Goal: Transaction & Acquisition: Book appointment/travel/reservation

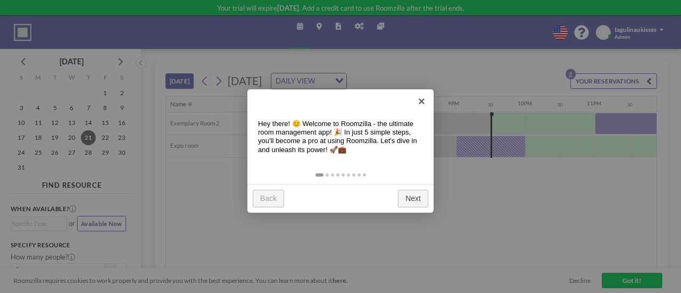
scroll to position [0, 1325]
click at [423, 99] on link "×" at bounding box center [421, 101] width 24 height 24
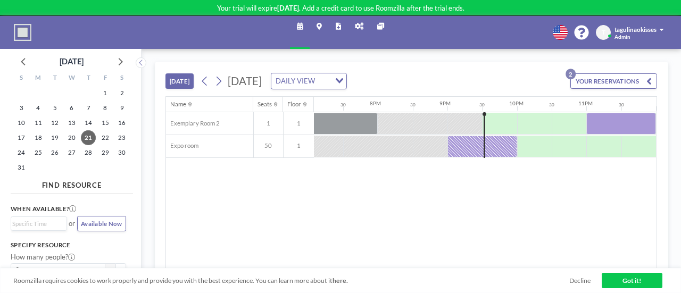
click at [153, 154] on div "TODAY Thursday, August 21, 2025 DAILY VIEW Loading... YOUR RESERVATIONS 2 Name …" at bounding box center [410, 171] width 539 height 244
click at [182, 86] on button "[DATE]" at bounding box center [179, 80] width 28 height 15
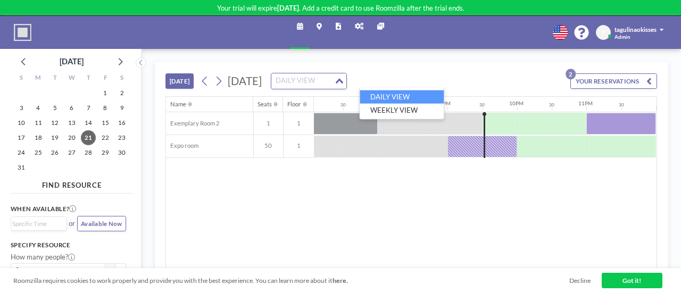
click at [346, 82] on div "Loading..." at bounding box center [340, 80] width 12 height 14
click at [416, 110] on li "WEEKLY VIEW" at bounding box center [402, 109] width 84 height 13
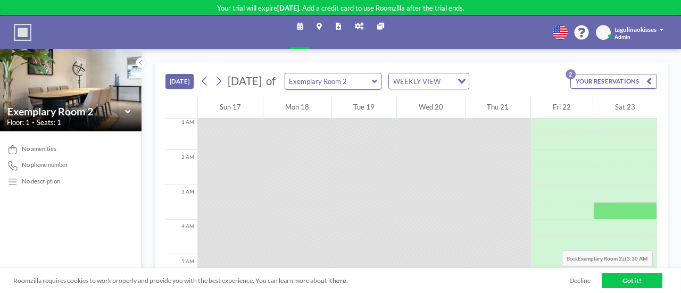
scroll to position [0, 0]
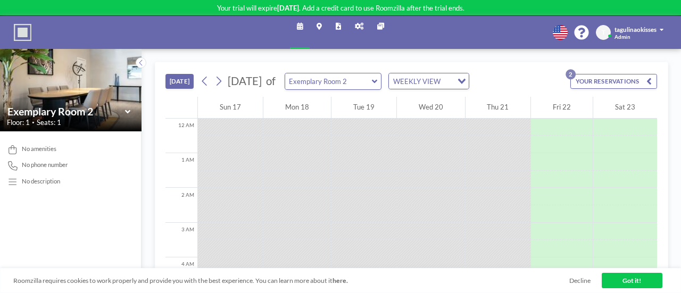
click at [130, 111] on icon at bounding box center [127, 112] width 5 height 4
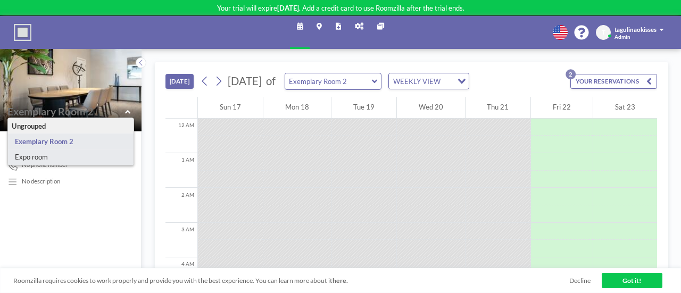
type input "Expo room"
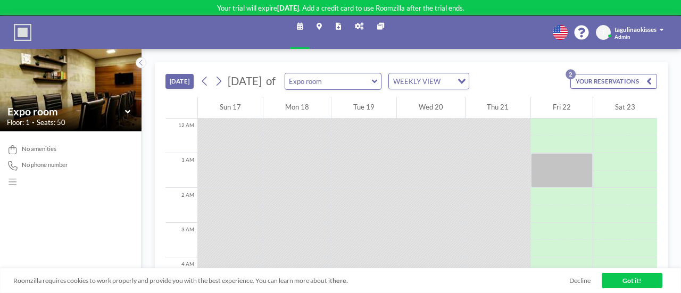
click at [603, 79] on button "YOUR RESERVATIONS 2" at bounding box center [613, 81] width 87 height 15
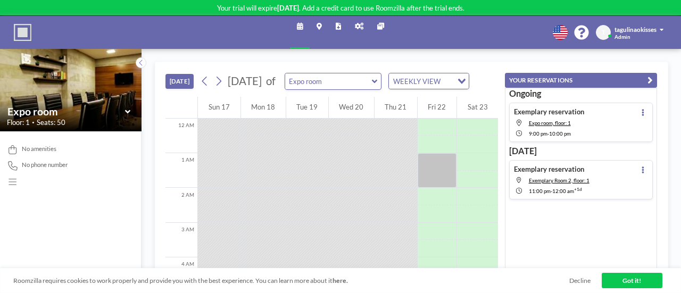
click at [593, 123] on div "Exemplary reservation Expo room, floor: 1 9:00 PM - 10:00 PM" at bounding box center [581, 122] width 144 height 39
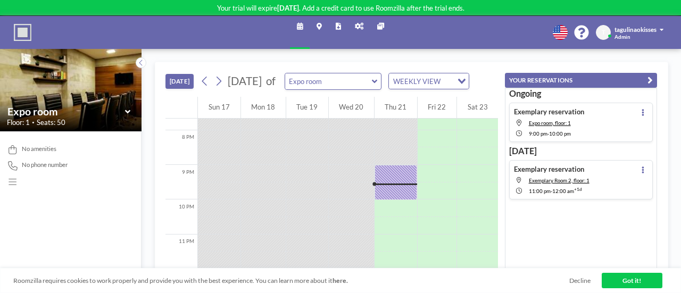
scroll to position [687, 0]
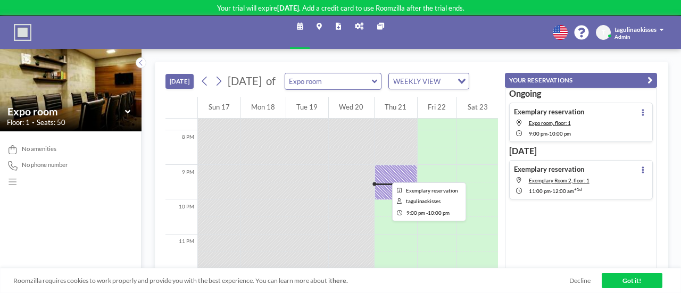
click at [379, 175] on div at bounding box center [395, 182] width 43 height 35
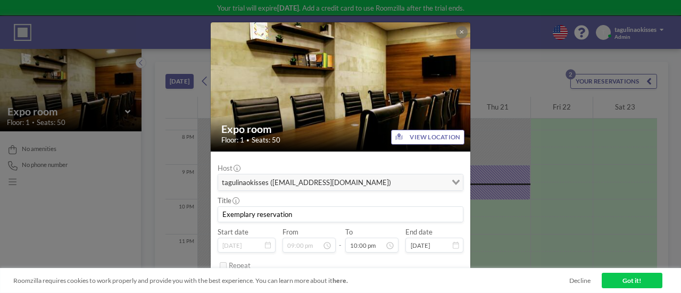
scroll to position [30, 0]
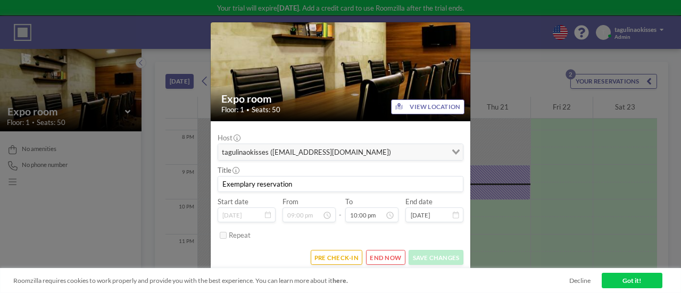
click at [479, 44] on div "Expo room Floor: 1 • Seats: 50 VIEW LOCATION Host tagulinaokisses (tagulinaokis…" at bounding box center [340, 146] width 681 height 293
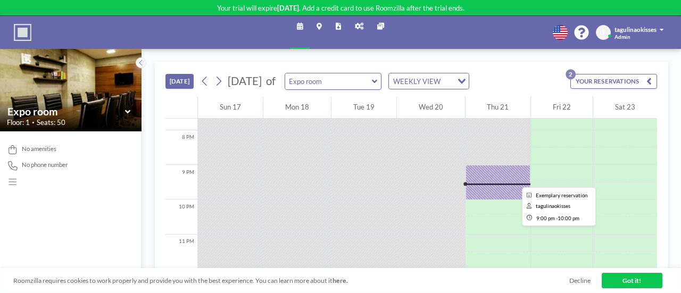
click at [508, 180] on div at bounding box center [497, 182] width 65 height 35
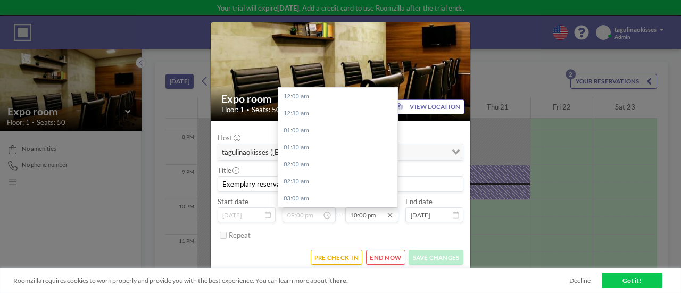
scroll to position [698, 0]
click at [327, 195] on div "11:30 pm" at bounding box center [340, 198] width 124 height 17
type input "11:30 pm"
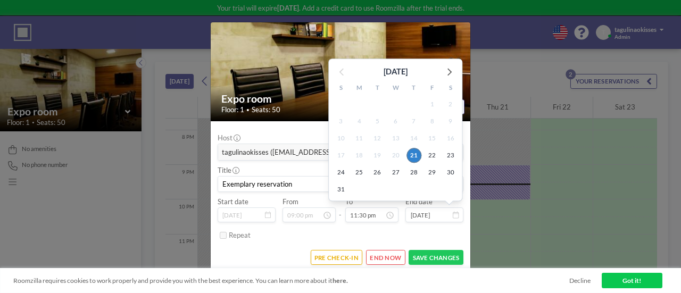
click at [436, 216] on input "Aug 21, 2025" at bounding box center [433, 214] width 57 height 15
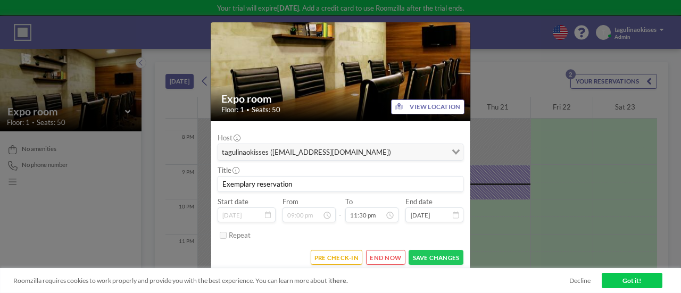
click at [328, 187] on input "Exemplary reservation" at bounding box center [340, 184] width 245 height 15
type input "E"
type input "weekly meeting"
click at [418, 254] on button "SAVE CHANGES" at bounding box center [435, 257] width 55 height 15
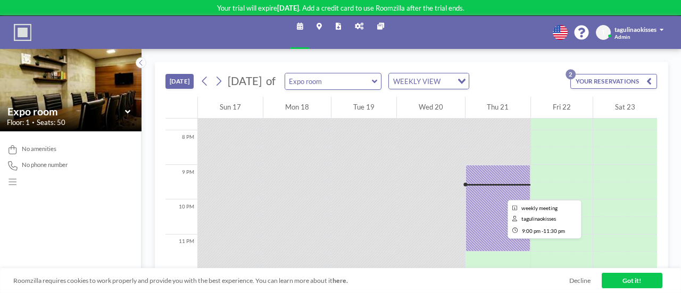
click at [494, 193] on div at bounding box center [497, 208] width 65 height 87
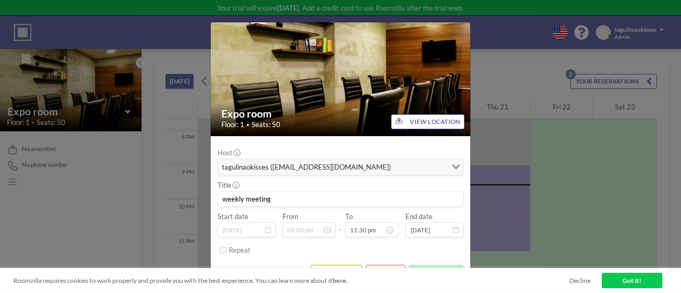
scroll to position [30, 0]
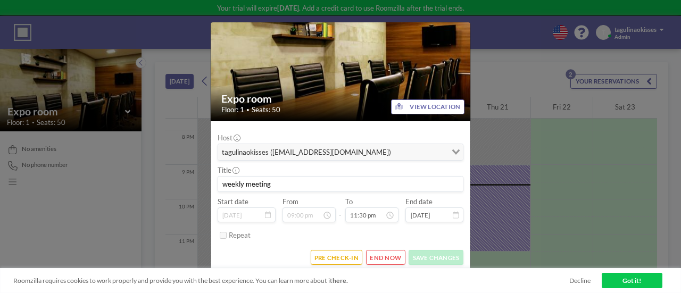
click at [267, 110] on span "Seats: 50" at bounding box center [266, 109] width 29 height 9
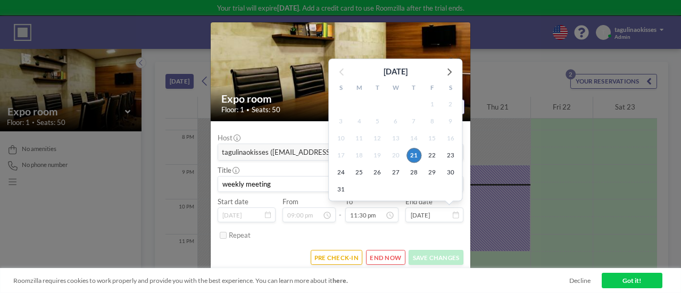
scroll to position [698, 0]
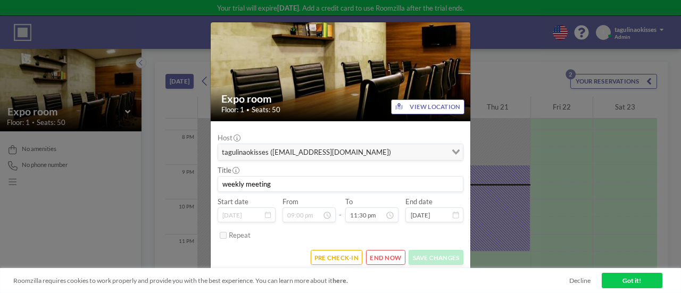
click at [495, 124] on div "Expo room Floor: 1 • Seats: 50 VIEW LOCATION Host tagulinaokisses (tagulinaokis…" at bounding box center [340, 146] width 681 height 293
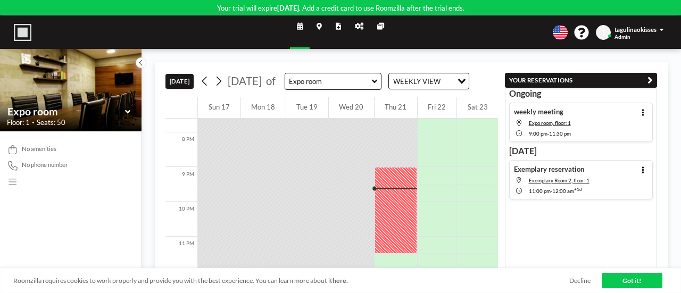
scroll to position [687, 0]
click at [381, 74] on div "Expo room" at bounding box center [333, 81] width 97 height 17
click at [377, 77] on icon at bounding box center [374, 81] width 5 height 9
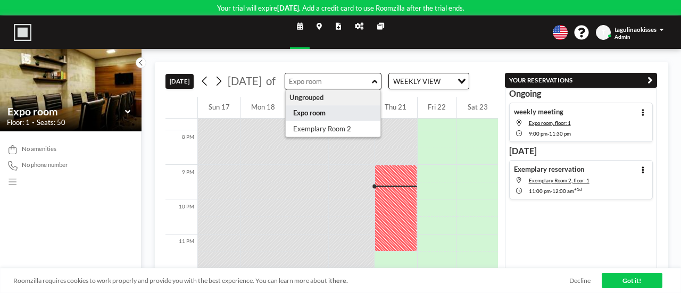
click at [360, 26] on icon at bounding box center [359, 26] width 9 height 7
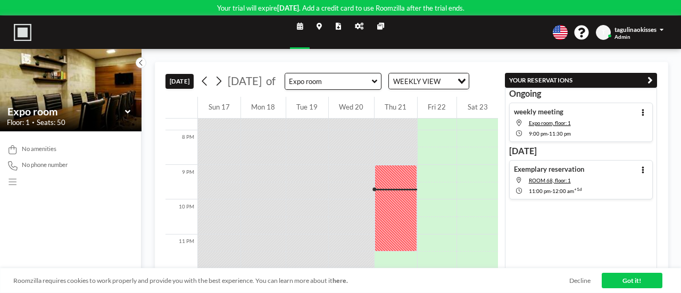
scroll to position [687, 0]
click at [293, 29] on link "Schedule" at bounding box center [300, 32] width 20 height 32
click at [360, 20] on link "Admin panel" at bounding box center [359, 32] width 22 height 32
click at [127, 112] on icon at bounding box center [127, 111] width 5 height 9
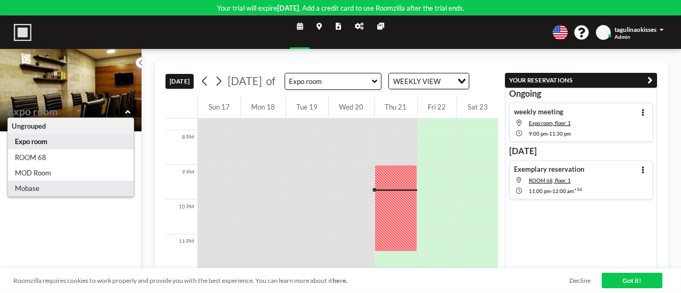
type input "Mobase"
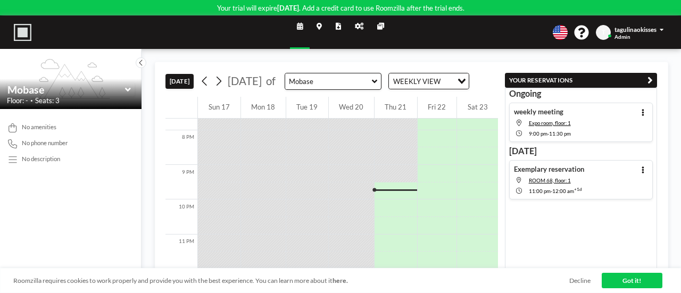
click at [129, 86] on icon at bounding box center [127, 89] width 5 height 9
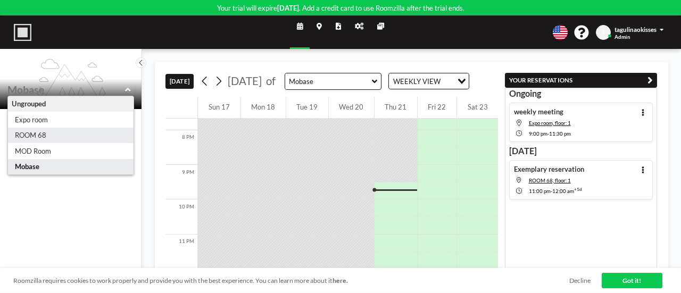
type input "ROOM 68"
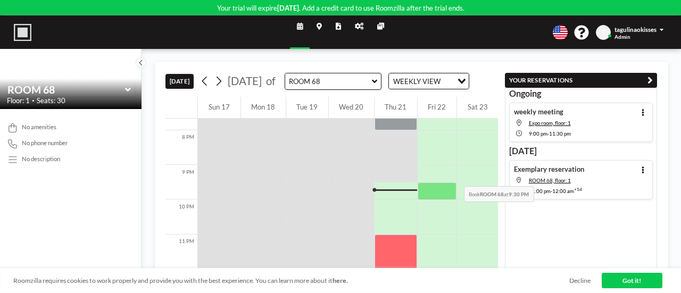
click at [451, 174] on div at bounding box center [436, 174] width 39 height 18
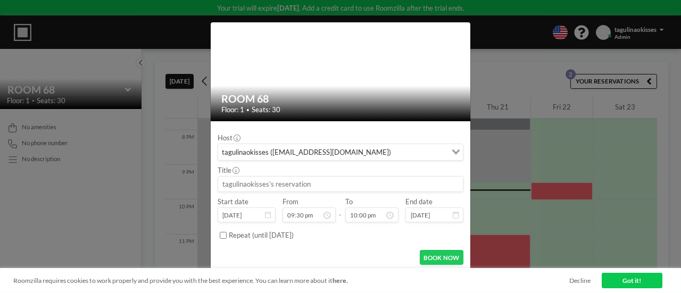
scroll to position [698, 0]
click at [318, 188] on input at bounding box center [340, 184] width 245 height 15
type input "meeting room"
click at [435, 262] on button "BOOK NOW" at bounding box center [442, 257] width 44 height 15
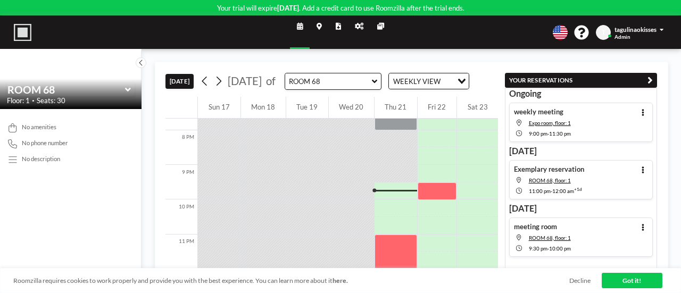
click at [115, 128] on div "No amenities" at bounding box center [71, 127] width 128 height 9
click at [93, 126] on div "No amenities" at bounding box center [71, 127] width 128 height 9
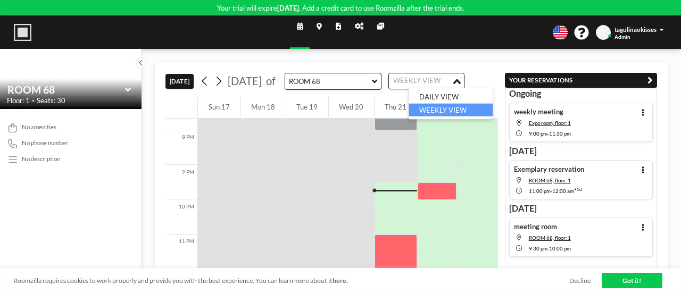
click at [440, 85] on div "WEEKLY VIEW" at bounding box center [420, 80] width 63 height 14
click at [434, 97] on li "DAILY VIEW" at bounding box center [450, 96] width 84 height 13
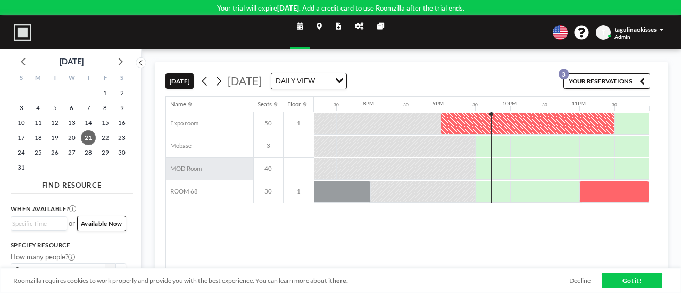
scroll to position [0, 1326]
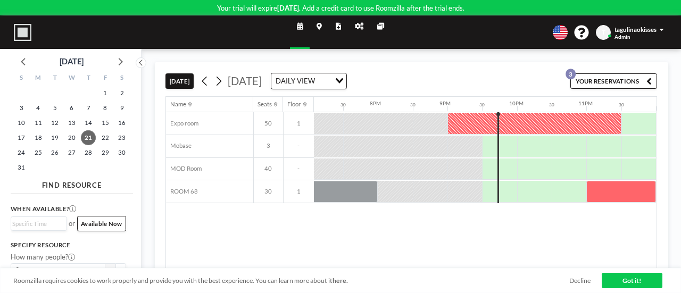
click at [573, 269] on div "Roomzilla requires cookies to work properly and provide you with the best exper…" at bounding box center [340, 280] width 681 height 25
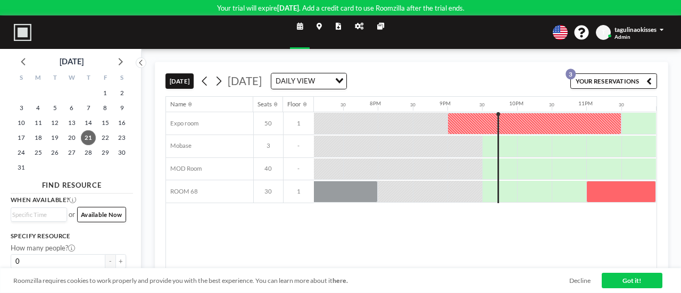
scroll to position [0, 0]
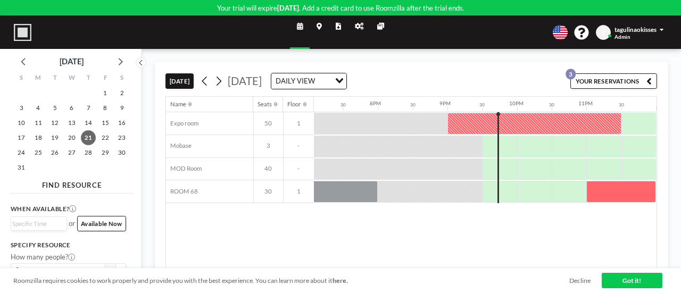
click at [108, 224] on span "Available Now" at bounding box center [101, 223] width 41 height 7
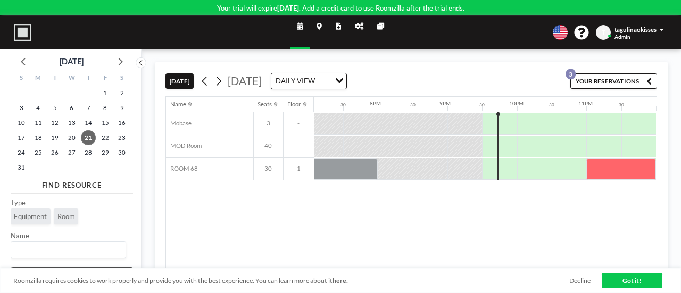
scroll to position [154, 0]
click at [72, 220] on span "Room" at bounding box center [66, 217] width 18 height 9
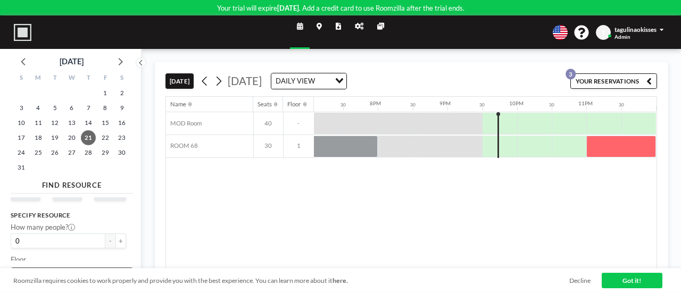
scroll to position [70, 0]
click at [115, 235] on button "+" at bounding box center [120, 235] width 11 height 15
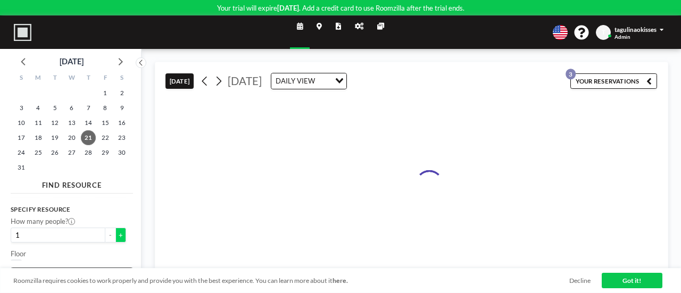
click at [115, 235] on button "+" at bounding box center [120, 235] width 11 height 15
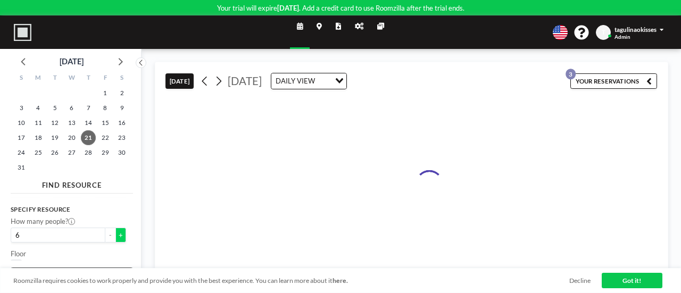
click at [115, 235] on button "+" at bounding box center [120, 235] width 11 height 15
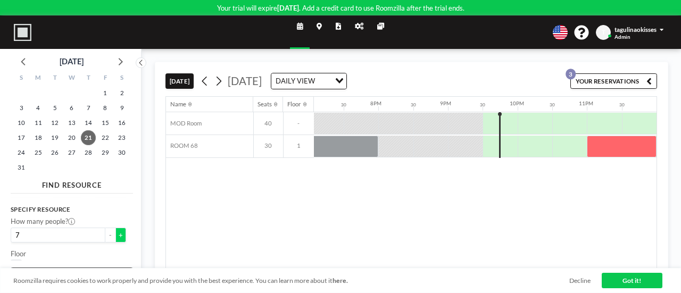
scroll to position [0, 1325]
click at [115, 235] on button "+" at bounding box center [120, 235] width 11 height 15
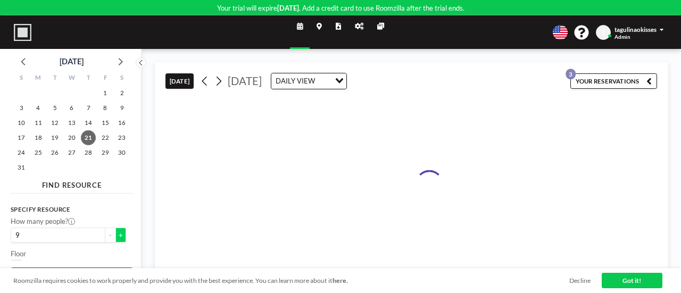
click at [115, 235] on button "+" at bounding box center [120, 235] width 11 height 15
type input "11"
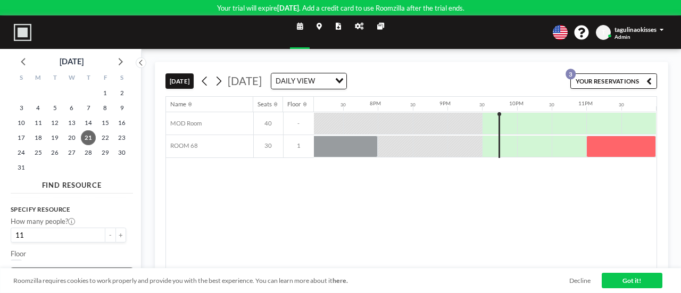
click at [131, 225] on aside "August 2025 S M T W T F S 27 28 29 30 31 1 2 3 4 5 6 7 8 9 10 11 12 13 14 15 16…" at bounding box center [67, 171] width 135 height 244
click at [113, 252] on input "Search for option" at bounding box center [65, 250] width 107 height 12
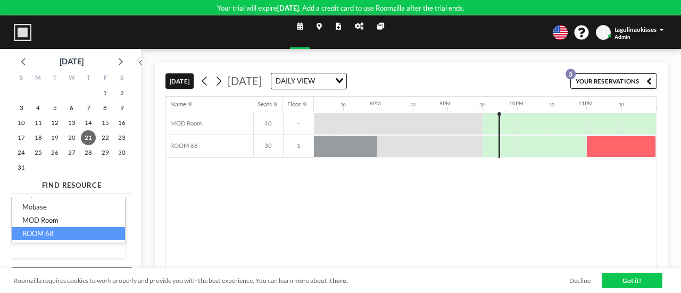
click at [77, 232] on li "ROOM 68" at bounding box center [68, 233] width 113 height 13
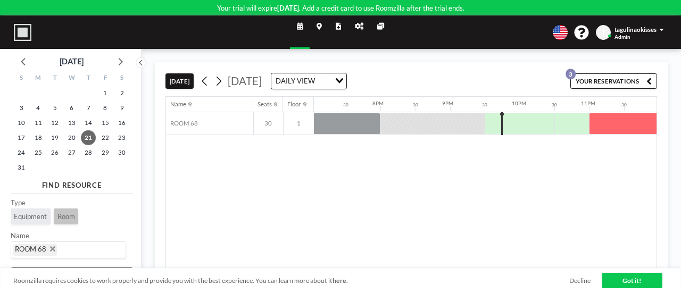
scroll to position [0, 1325]
click at [52, 249] on icon "Deselect ROOM 68" at bounding box center [52, 248] width 5 height 5
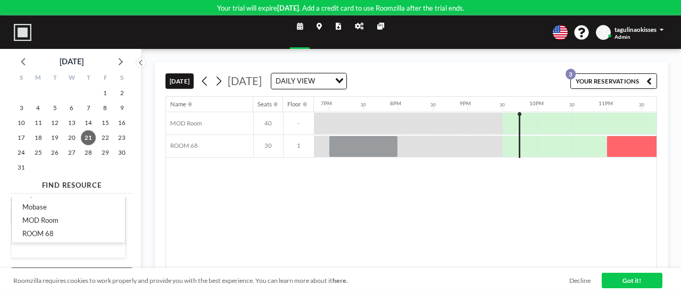
click at [75, 250] on input "Search for option" at bounding box center [65, 250] width 107 height 12
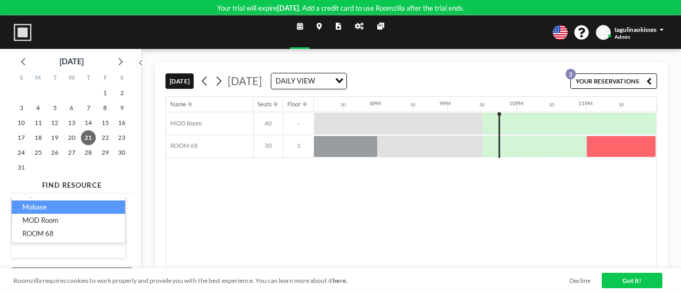
click at [65, 212] on li "Mobase" at bounding box center [68, 206] width 113 height 13
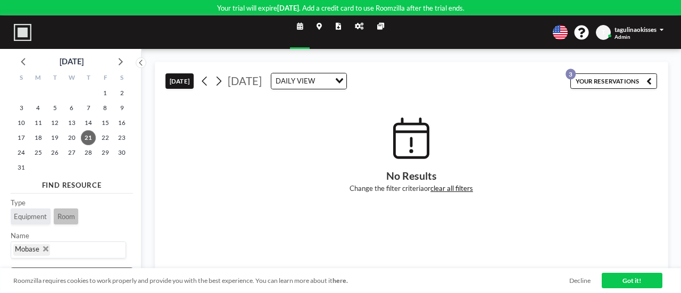
click at [47, 250] on icon "Deselect Mobase" at bounding box center [45, 248] width 5 height 5
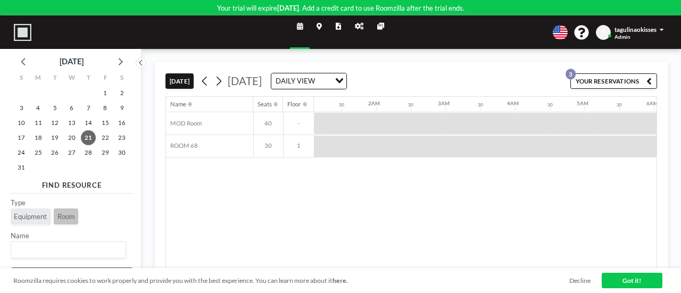
click at [47, 250] on input "Search for option" at bounding box center [65, 250] width 107 height 12
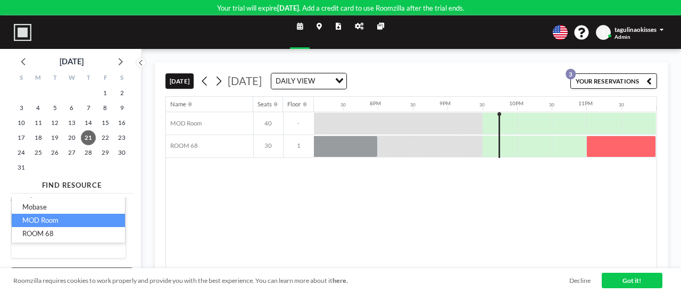
click at [87, 222] on li "MOD Room" at bounding box center [68, 220] width 113 height 13
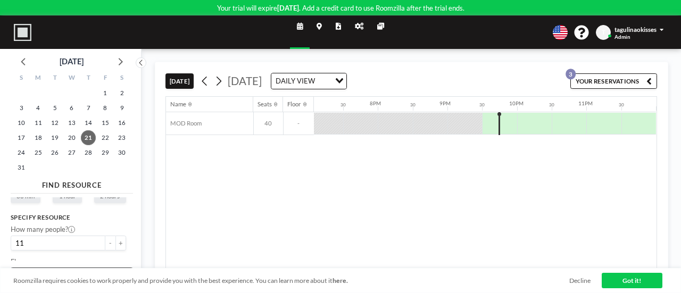
scroll to position [0, 0]
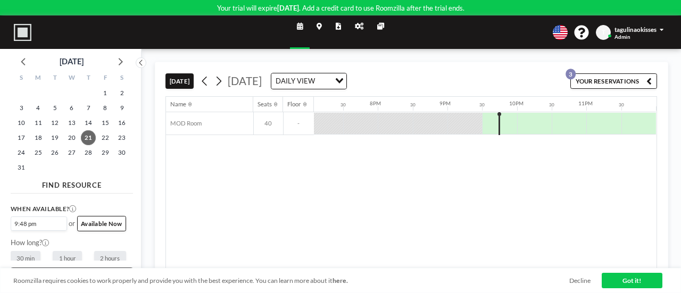
click at [624, 282] on link "Got it!" at bounding box center [631, 280] width 61 height 15
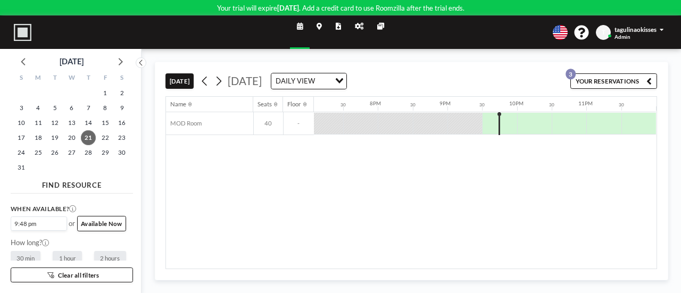
drag, startPoint x: 127, startPoint y: 213, endPoint x: 127, endPoint y: 220, distance: 6.4
click at [127, 220] on div "When available? 9:48 pm Loading... or Available Now How long? 30 min 1 hour 2 h…" at bounding box center [72, 229] width 122 height 64
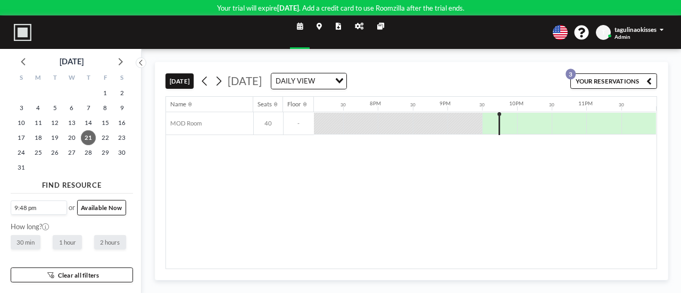
scroll to position [27, 0]
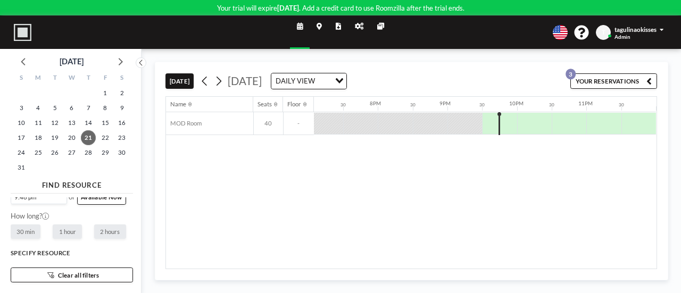
click at [110, 231] on label "2 hours" at bounding box center [110, 231] width 32 height 14
radio input "true"
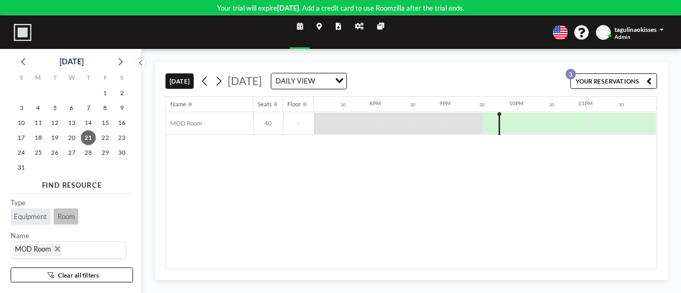
scroll to position [0, 0]
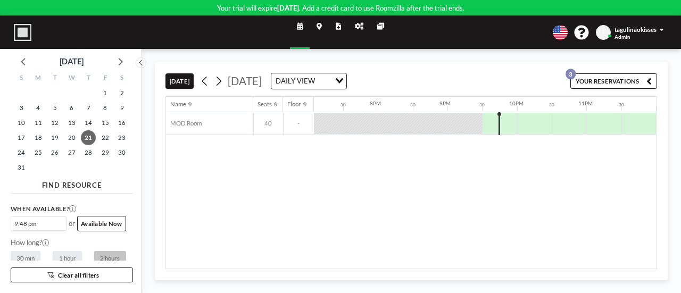
click at [186, 78] on button "[DATE]" at bounding box center [179, 80] width 28 height 15
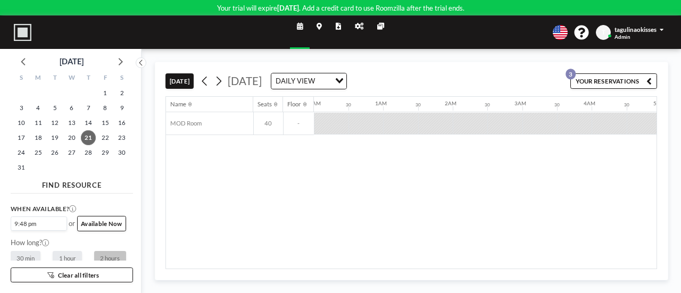
click at [186, 78] on button "[DATE]" at bounding box center [179, 80] width 28 height 15
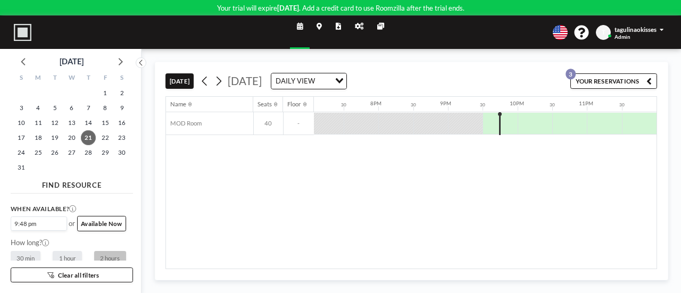
scroll to position [0, 1325]
click at [100, 132] on span "22" at bounding box center [105, 137] width 15 height 15
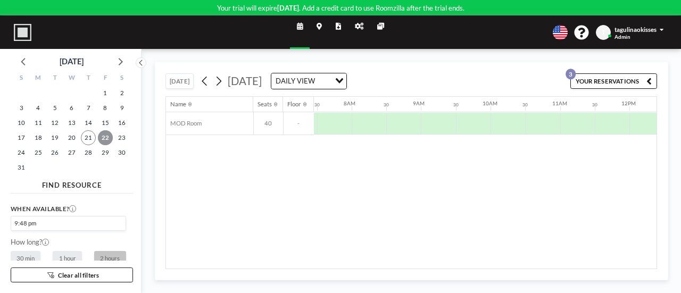
scroll to position [0, 519]
click at [223, 80] on button at bounding box center [219, 81] width 14 height 14
click at [207, 81] on icon at bounding box center [204, 80] width 8 height 13
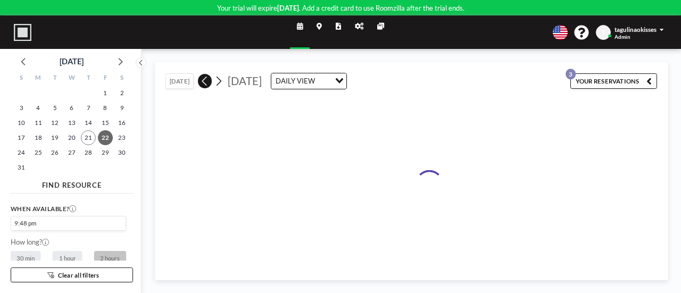
click at [207, 81] on icon at bounding box center [204, 80] width 8 height 13
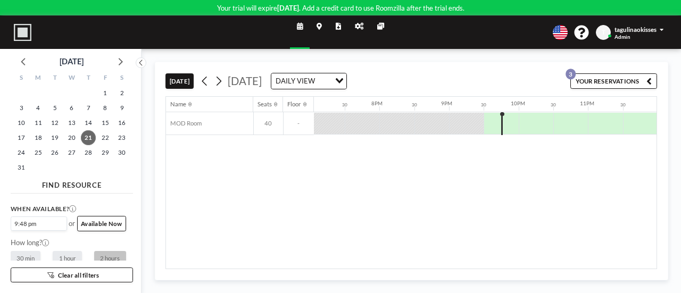
scroll to position [0, 1325]
click at [290, 21] on link "Schedule" at bounding box center [300, 32] width 20 height 32
click at [301, 30] on link "Schedule" at bounding box center [300, 32] width 20 height 32
drag, startPoint x: 133, startPoint y: 212, endPoint x: 126, endPoint y: 209, distance: 7.6
click at [126, 209] on aside "August 2025 S M T W T F S 27 28 29 30 31 1 2 3 4 5 6 7 8 9 10 11 12 13 14 15 16…" at bounding box center [67, 171] width 135 height 244
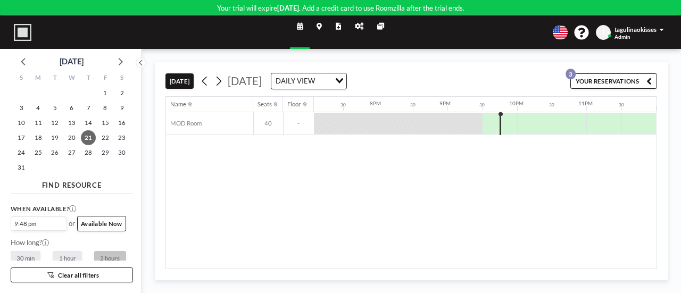
click at [126, 209] on div "When available? 9:48 pm Loading... or Available Now How long? 30 min 1 hour 2 h…" at bounding box center [72, 229] width 122 height 64
click at [55, 221] on input "Search for option" at bounding box center [36, 224] width 49 height 11
click at [90, 230] on div "When available? 9:48 pm Loading... or Available Now How long? 30 min 1 hour 2 h…" at bounding box center [68, 235] width 115 height 62
click at [90, 230] on button "Available Now" at bounding box center [101, 223] width 49 height 15
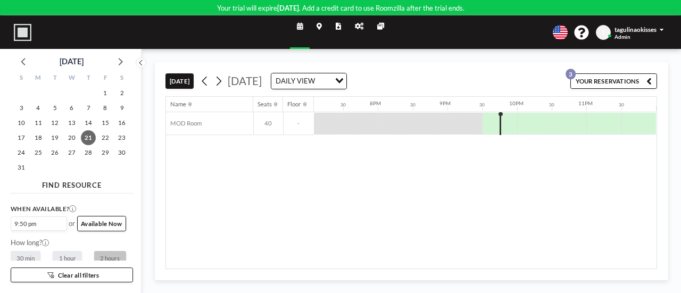
click at [302, 22] on link "Schedule" at bounding box center [300, 32] width 20 height 32
click at [595, 76] on button "YOUR RESERVATIONS 3" at bounding box center [613, 80] width 87 height 15
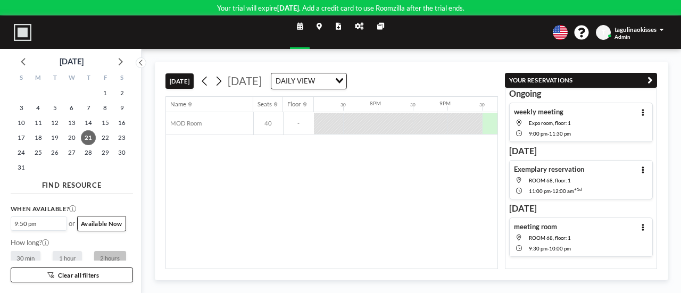
click at [589, 123] on div "weekly meeting Expo room, floor: 1 9:00 PM - 11:30 PM" at bounding box center [581, 122] width 144 height 39
click at [582, 177] on span "ROOM 68, floor: 1" at bounding box center [556, 180] width 55 height 6
click at [575, 233] on div "meeting room ROOM 68, floor: 1 9:30 PM - 10:00 PM" at bounding box center [581, 237] width 144 height 39
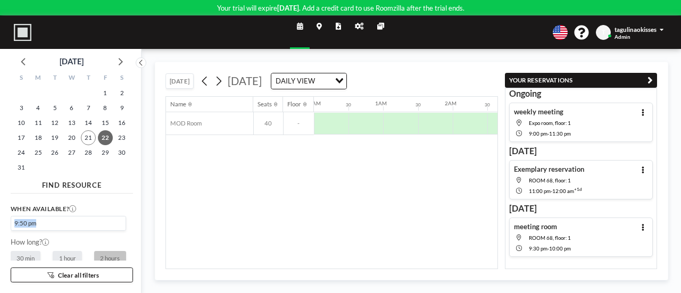
drag, startPoint x: 126, startPoint y: 206, endPoint x: 130, endPoint y: 217, distance: 11.5
click at [130, 217] on div "When available? 9:50 pm Loading... How long? 30 min 1 hour 2 hours Specify reso…" at bounding box center [72, 229] width 122 height 64
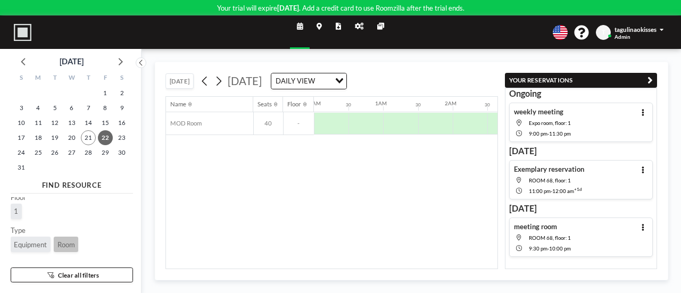
scroll to position [154, 0]
click at [120, 278] on button "Clear all filters" at bounding box center [72, 274] width 122 height 15
type input "0"
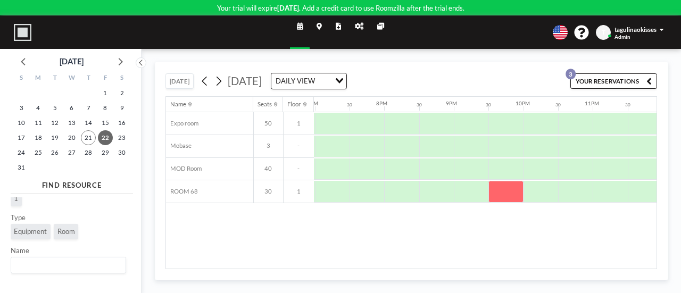
scroll to position [0, 1325]
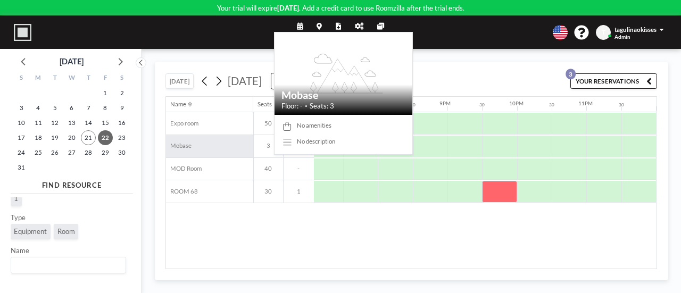
click at [203, 147] on div "Mobase" at bounding box center [209, 146] width 87 height 22
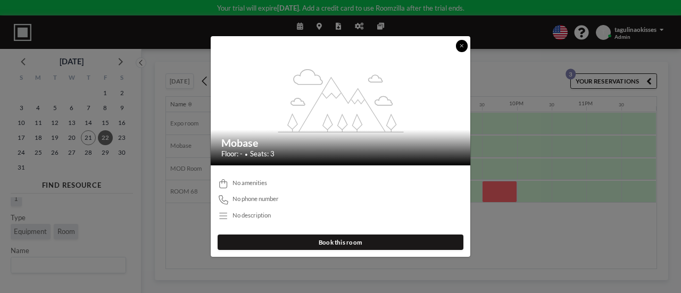
click at [463, 44] on icon at bounding box center [461, 45] width 4 height 5
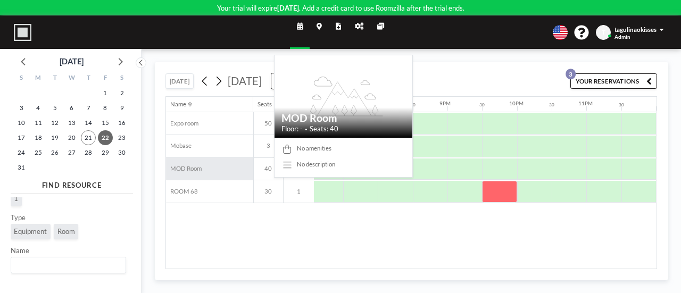
click at [194, 165] on span "MOD Room" at bounding box center [184, 168] width 36 height 7
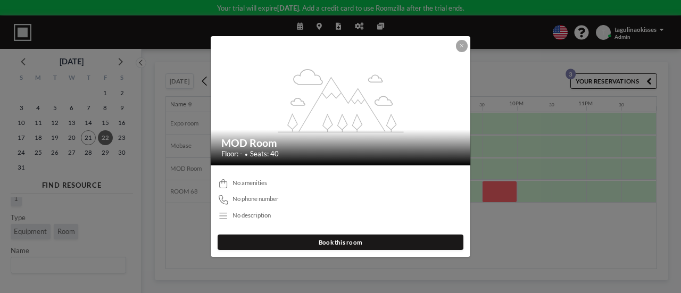
click at [271, 238] on button "Book this room" at bounding box center [341, 242] width 246 height 15
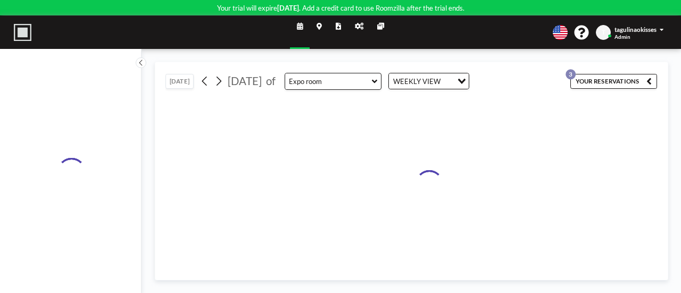
type input "MOD Room"
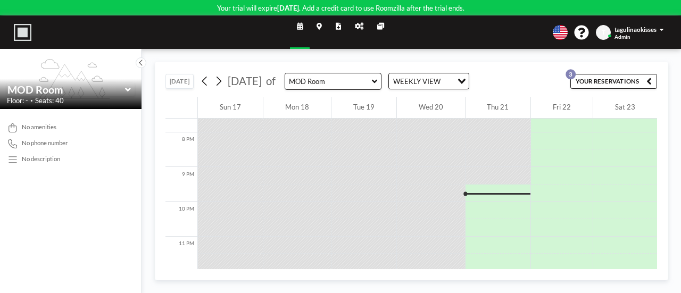
scroll to position [687, 0]
click at [129, 93] on icon at bounding box center [127, 89] width 5 height 9
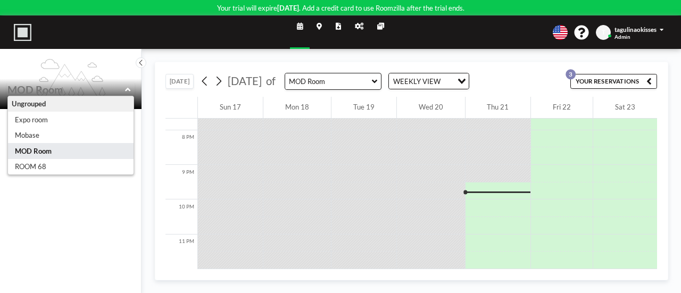
click at [147, 110] on div "TODAY August 2025 of MOD Room WEEKLY VIEW Loading... YOUR RESERVATIONS 3 12 AM …" at bounding box center [410, 171] width 539 height 244
type input "ROOM 68"
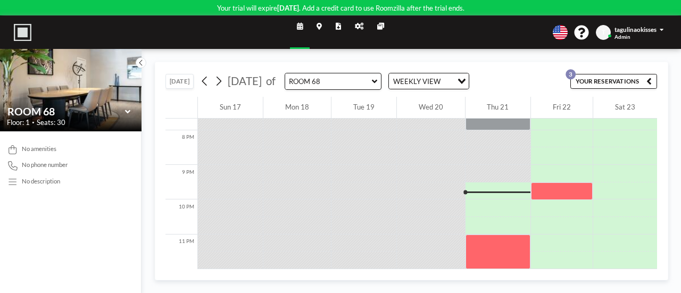
click at [128, 114] on icon at bounding box center [127, 111] width 5 height 9
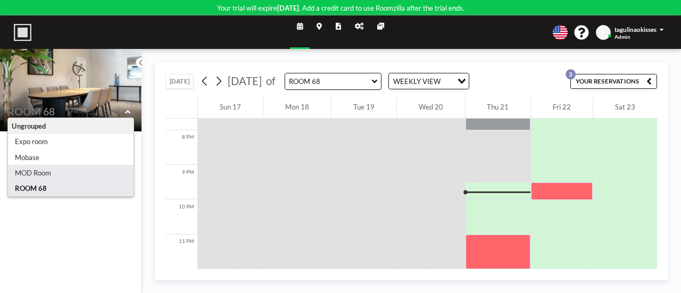
type input "MOD Room"
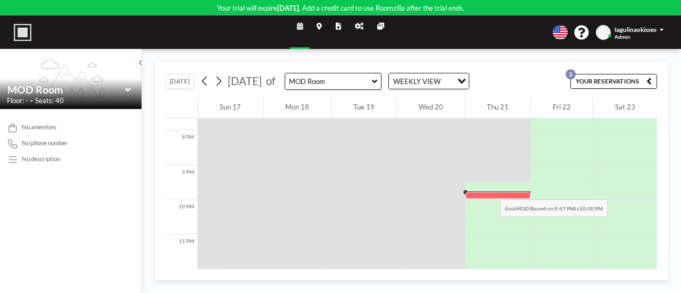
click at [487, 192] on div at bounding box center [497, 195] width 65 height 7
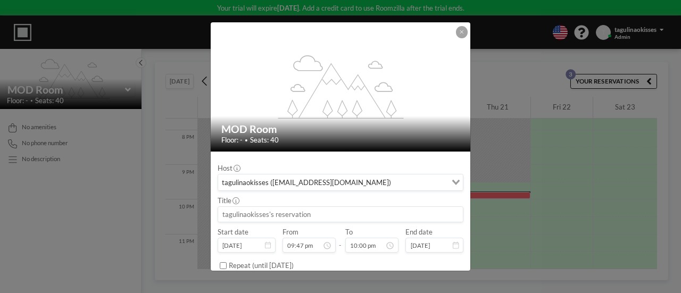
click at [345, 218] on input at bounding box center [340, 214] width 245 height 15
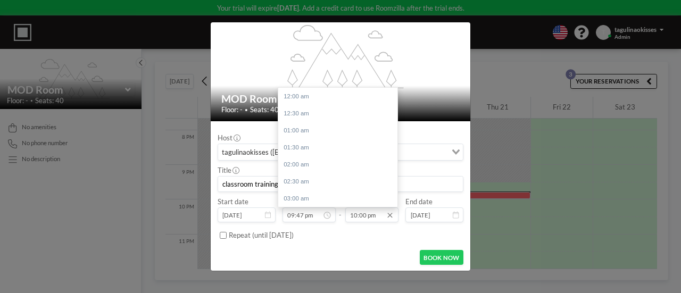
scroll to position [698, 0]
type input "classroom training"
click at [365, 202] on div "11:30 pm" at bounding box center [340, 198] width 124 height 17
type input "11:30 pm"
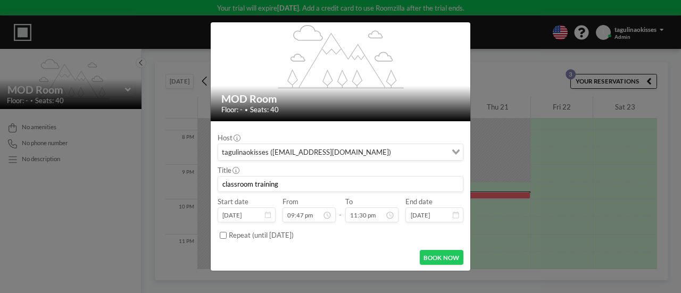
scroll to position [0, 0]
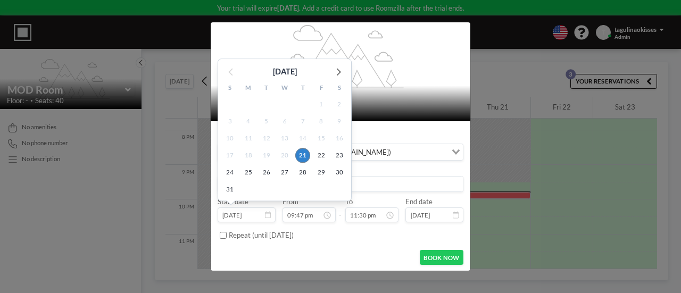
click at [265, 218] on input "Aug 21, 2025" at bounding box center [246, 214] width 57 height 15
click at [342, 154] on span "23" at bounding box center [339, 155] width 15 height 15
type input "Aug 23, 2025"
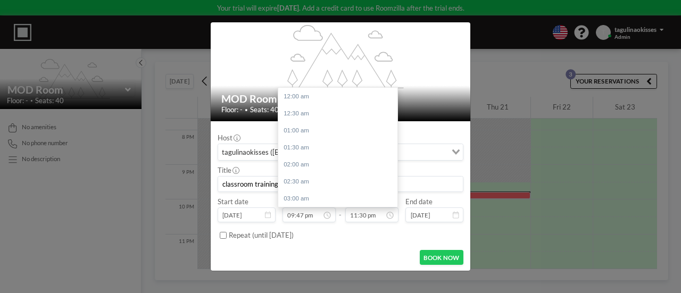
scroll to position [698, 0]
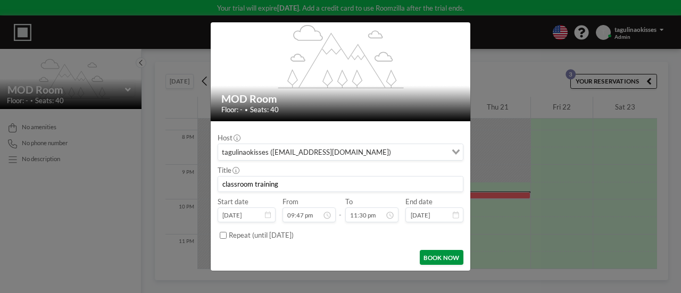
click at [423, 255] on button "BOOK NOW" at bounding box center [442, 257] width 44 height 15
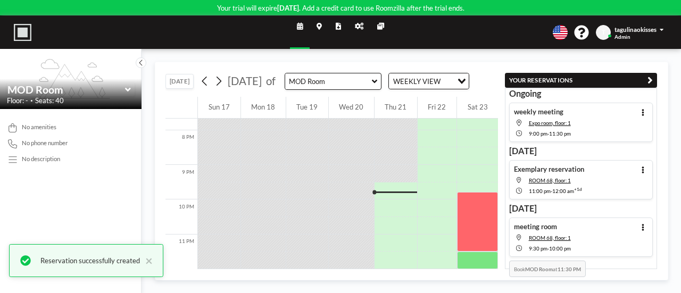
click at [496, 249] on div "12 AM 1 AM 2 AM 3 AM 4 AM 5 AM 6 AM 7 AM 8 AM 9 AM 10 AM 11 AM 12 PM 1 PM 2 PM …" at bounding box center [331, 183] width 332 height 172
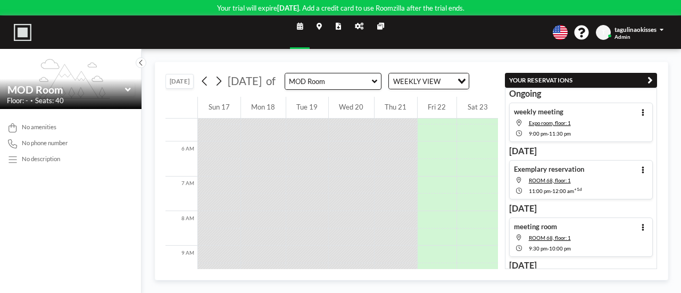
scroll to position [0, 0]
click at [297, 28] on icon at bounding box center [300, 26] width 6 height 7
drag, startPoint x: 297, startPoint y: 28, endPoint x: 185, endPoint y: 82, distance: 124.2
click at [185, 82] on div "Your trial will expire in 14 days . Add a credit card to use Roomzilla after th…" at bounding box center [340, 146] width 681 height 293
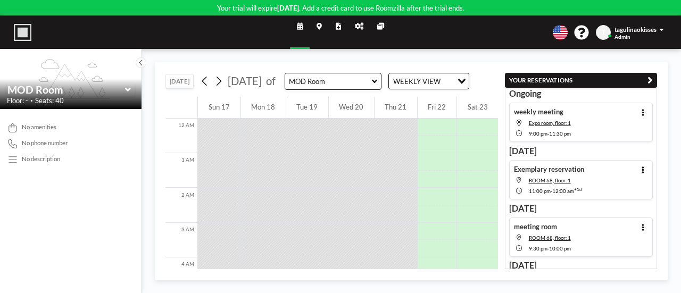
click at [185, 82] on button "[DATE]" at bounding box center [179, 81] width 28 height 15
click at [140, 65] on icon at bounding box center [140, 62] width 5 height 9
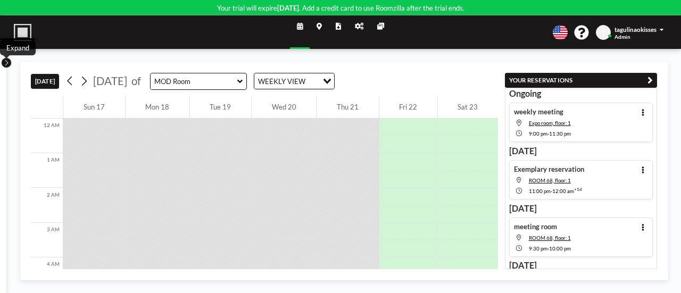
click at [10, 66] on button at bounding box center [6, 62] width 11 height 11
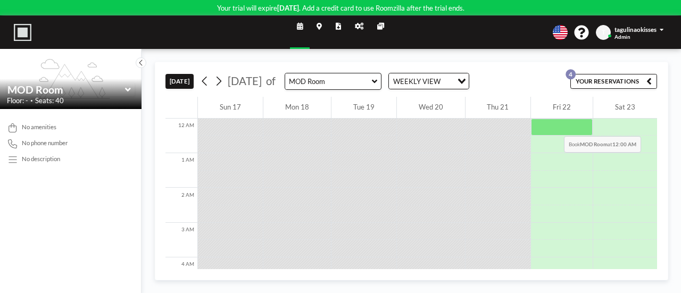
click at [550, 125] on div at bounding box center [562, 128] width 62 height 18
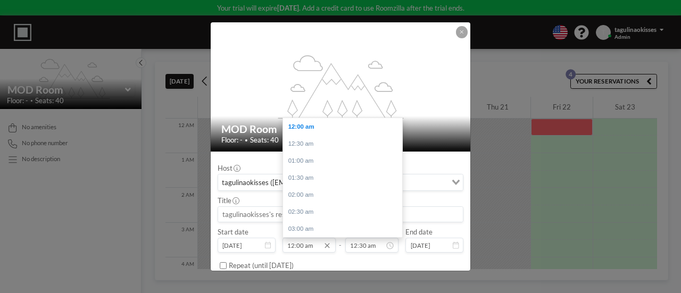
click at [297, 246] on input "12:00 am" at bounding box center [308, 245] width 53 height 15
drag, startPoint x: 398, startPoint y: 128, endPoint x: 327, endPoint y: 242, distance: 135.0
click at [327, 243] on icon at bounding box center [326, 245] width 5 height 5
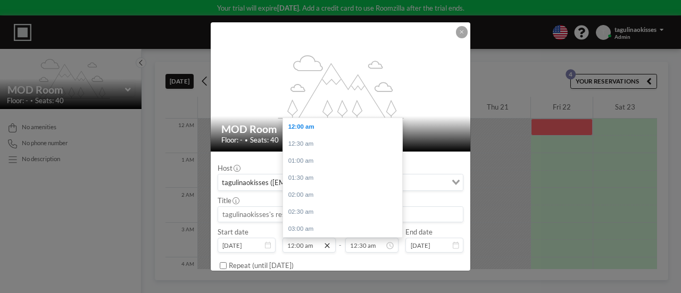
drag, startPoint x: 396, startPoint y: 132, endPoint x: 324, endPoint y: 244, distance: 132.8
click at [324, 244] on icon at bounding box center [326, 245] width 5 height 5
drag, startPoint x: 397, startPoint y: 131, endPoint x: 327, endPoint y: 246, distance: 134.2
click at [312, 246] on input "12:00 am" at bounding box center [308, 245] width 53 height 15
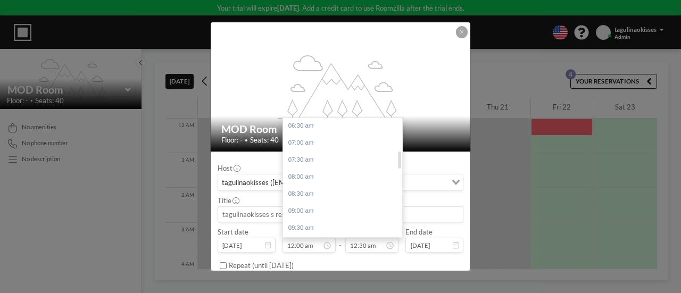
scroll to position [233, 0]
drag, startPoint x: 399, startPoint y: 129, endPoint x: 399, endPoint y: 163, distance: 34.0
click at [399, 163] on div at bounding box center [399, 160] width 3 height 17
click at [340, 168] on div "08:00 am" at bounding box center [345, 165] width 124 height 17
type input "08:00 am"
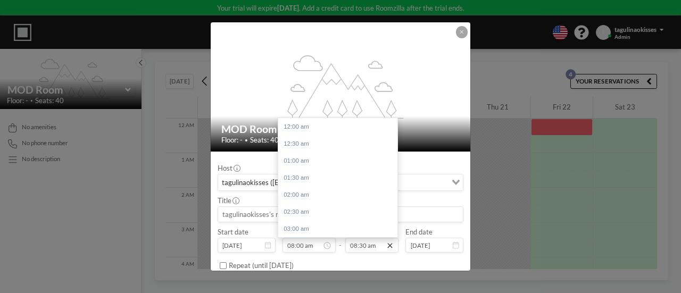
scroll to position [289, 0]
drag, startPoint x: 391, startPoint y: 165, endPoint x: 382, endPoint y: 243, distance: 78.2
drag, startPoint x: 391, startPoint y: 172, endPoint x: 389, endPoint y: 244, distance: 71.3
drag, startPoint x: 391, startPoint y: 168, endPoint x: 385, endPoint y: 243, distance: 75.2
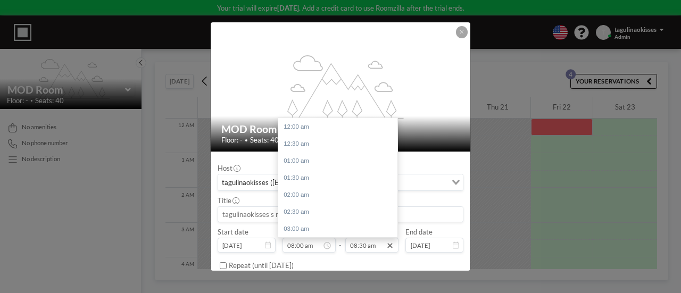
scroll to position [289, 0]
click at [388, 243] on icon at bounding box center [390, 245] width 5 height 5
drag, startPoint x: 390, startPoint y: 167, endPoint x: 395, endPoint y: 202, distance: 34.8
click at [395, 202] on div "12:00 am 12:30 am 01:00 am 01:30 am 02:00 am 02:30 am 03:00 am 03:30 am 04:00 a…" at bounding box center [338, 178] width 120 height 120
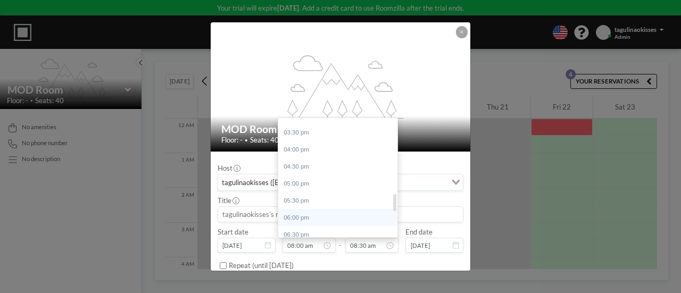
click at [372, 212] on div "06:00 pm" at bounding box center [340, 217] width 124 height 17
type input "06:00 pm"
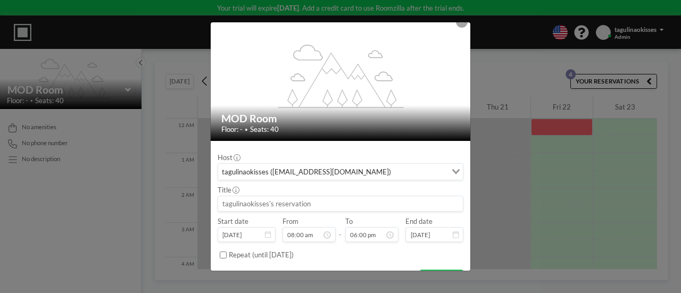
scroll to position [13, 0]
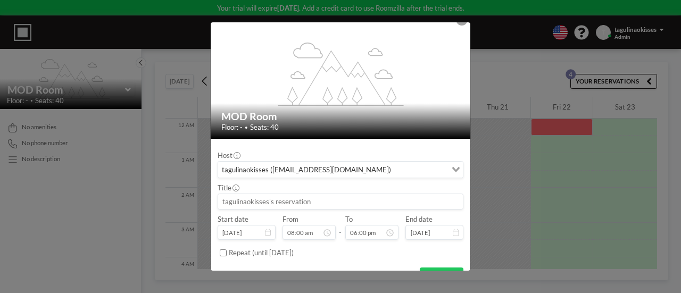
click at [314, 198] on input at bounding box center [340, 201] width 245 height 15
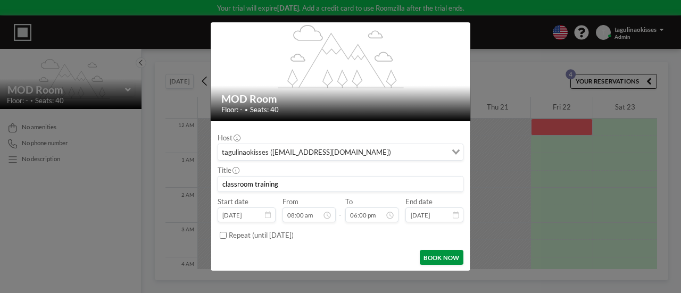
type input "classroom training"
click at [447, 259] on button "BOOK NOW" at bounding box center [442, 257] width 44 height 15
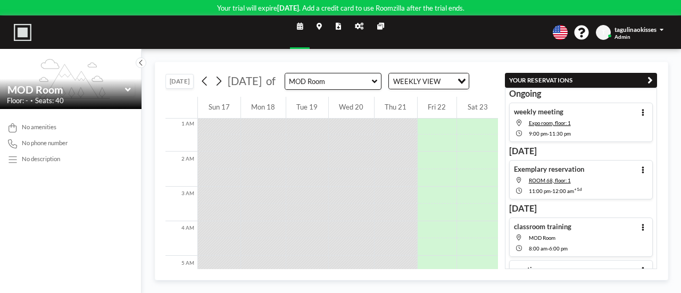
scroll to position [0, 0]
click at [304, 23] on link "Schedule" at bounding box center [300, 32] width 20 height 32
click at [100, 126] on div "No amenities" at bounding box center [71, 127] width 128 height 9
click at [362, 26] on icon at bounding box center [359, 26] width 9 height 7
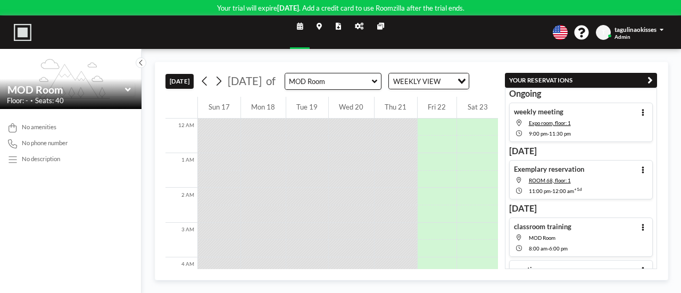
click at [352, 27] on link "Admin panel" at bounding box center [359, 32] width 22 height 32
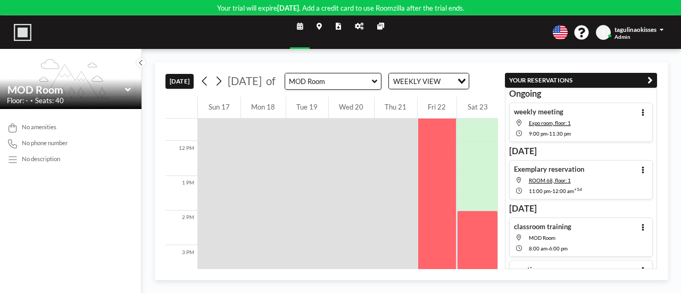
scroll to position [400, 0]
click at [362, 24] on icon at bounding box center [359, 26] width 9 height 7
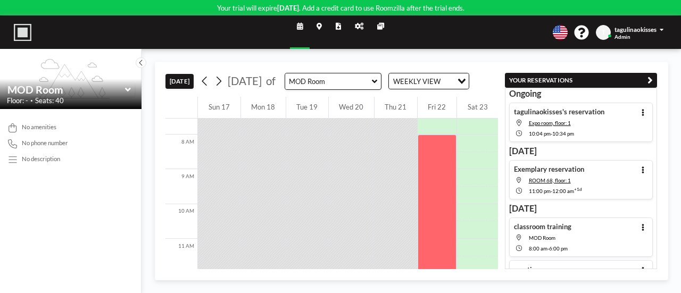
scroll to position [265, 0]
click at [354, 31] on link "Admin panel" at bounding box center [359, 32] width 22 height 32
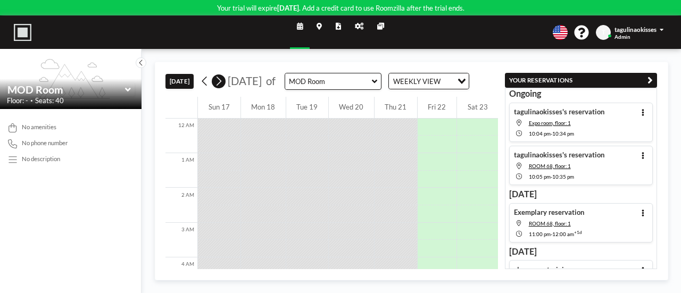
click at [225, 83] on button at bounding box center [219, 81] width 14 height 14
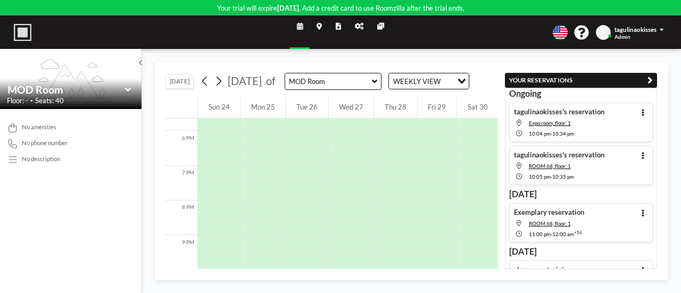
scroll to position [687, 0]
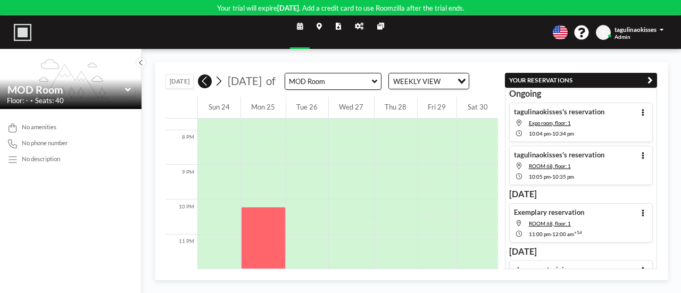
click at [202, 86] on icon at bounding box center [204, 80] width 8 height 13
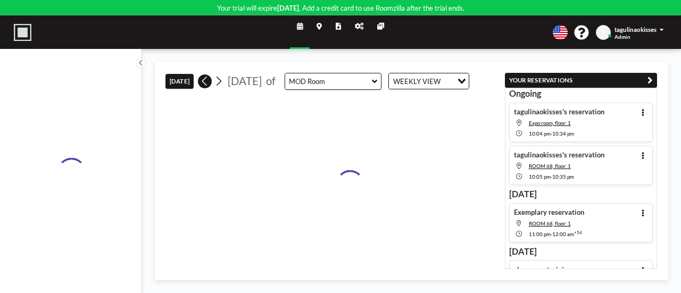
click at [202, 86] on icon at bounding box center [204, 80] width 8 height 13
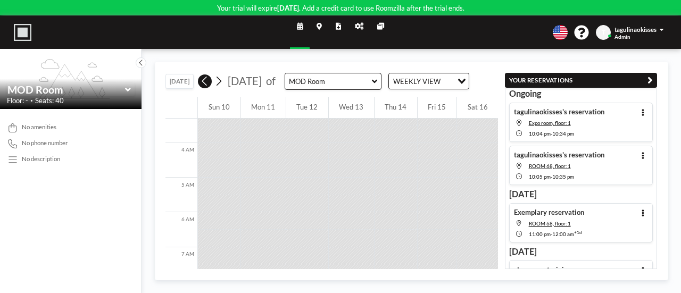
click at [202, 86] on icon at bounding box center [204, 80] width 8 height 13
click at [221, 83] on icon at bounding box center [218, 80] width 8 height 13
click at [219, 79] on icon at bounding box center [218, 80] width 8 height 13
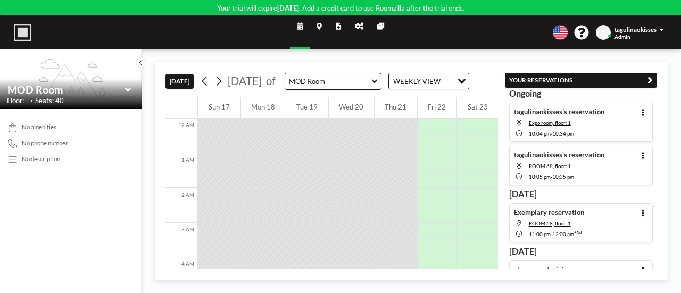
click at [434, 41] on div "Schedule Maps Reports Admin panel Other sites English Polski 日本語 Española T tag…" at bounding box center [340, 32] width 681 height 32
click at [435, 131] on div at bounding box center [436, 128] width 39 height 18
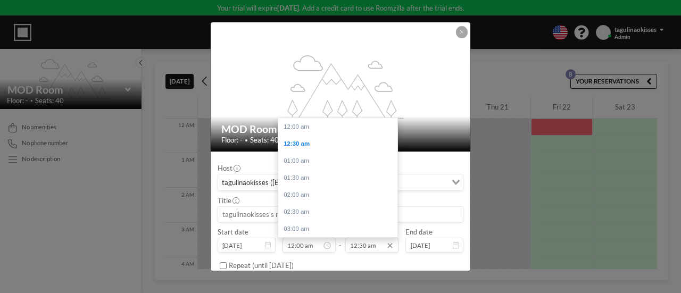
scroll to position [17, 0]
click at [316, 213] on div "03:00 am" at bounding box center [340, 211] width 124 height 17
type input "03:00 am"
click at [306, 246] on input "12:00 am" at bounding box center [308, 245] width 53 height 15
click at [323, 245] on icon at bounding box center [327, 245] width 9 height 9
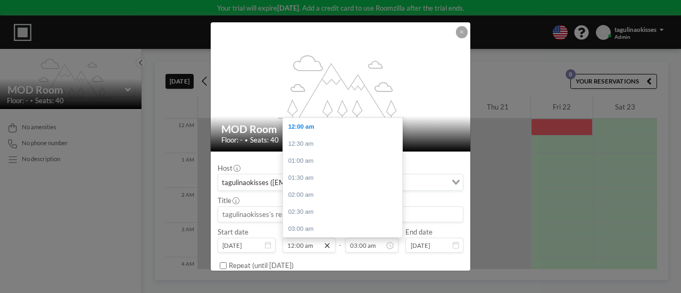
click at [327, 244] on icon at bounding box center [327, 245] width 9 height 9
click at [294, 244] on input "12:00 am" at bounding box center [308, 245] width 53 height 15
click at [302, 223] on div "03:00 am" at bounding box center [345, 228] width 124 height 17
type input "03:00 am"
type input "03:30 am"
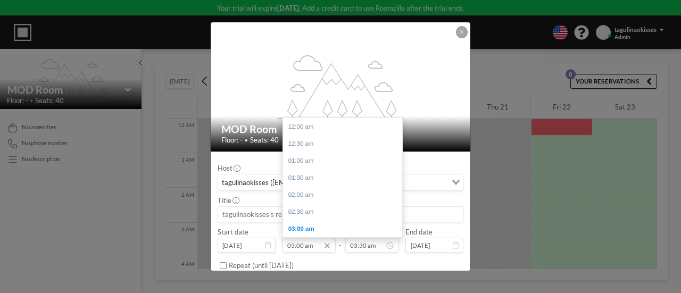
scroll to position [102, 0]
click at [302, 249] on input "03:00 am" at bounding box center [308, 245] width 53 height 15
click at [308, 226] on div "06:00 am" at bounding box center [345, 228] width 124 height 17
type input "06:00 am"
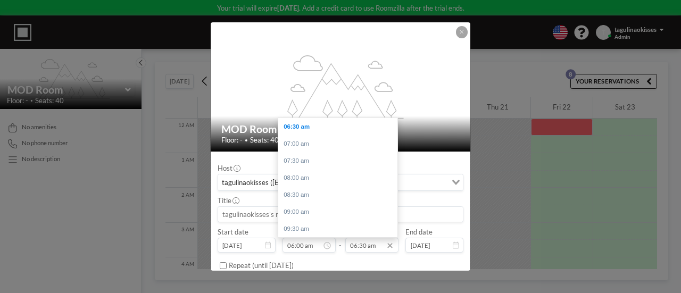
click at [361, 245] on input "06:30 am" at bounding box center [371, 245] width 53 height 15
click at [360, 244] on input "06:30 am" at bounding box center [371, 245] width 53 height 15
drag, startPoint x: 390, startPoint y: 151, endPoint x: 392, endPoint y: 162, distance: 11.4
click at [393, 162] on div at bounding box center [394, 169] width 3 height 17
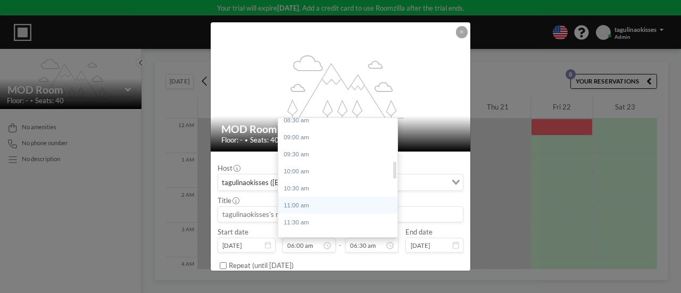
click at [327, 205] on div "11:00 am" at bounding box center [340, 205] width 124 height 17
type input "11:00 am"
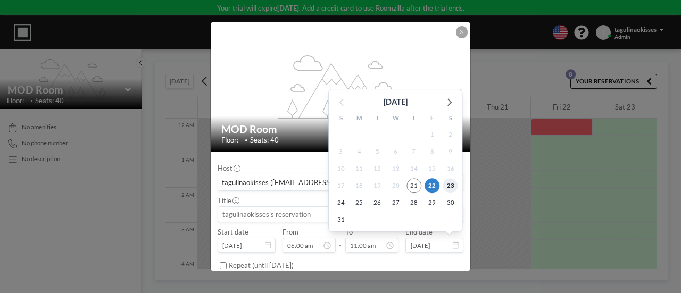
click at [443, 185] on span "23" at bounding box center [450, 185] width 15 height 15
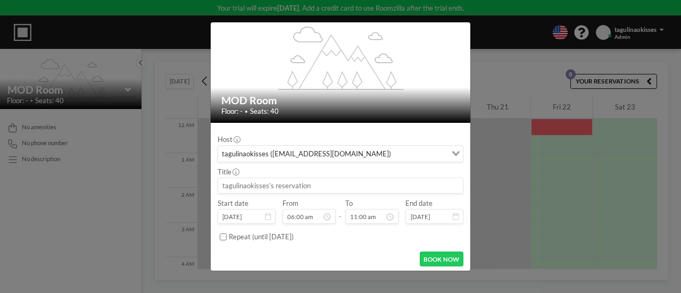
scroll to position [30, 0]
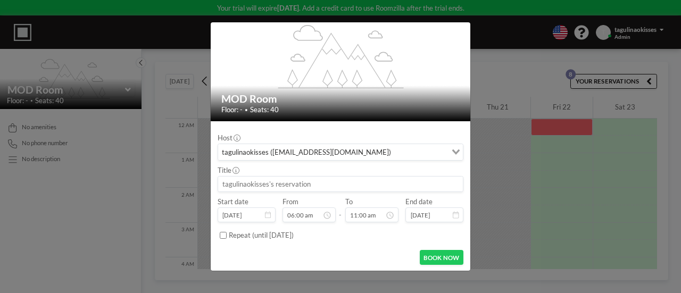
click at [453, 211] on icon at bounding box center [456, 214] width 6 height 7
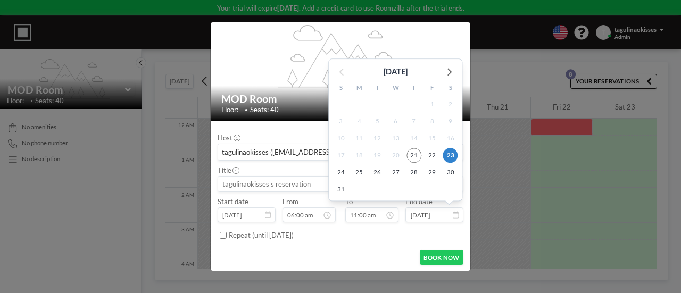
click at [436, 215] on input "Aug 23, 2025" at bounding box center [433, 214] width 57 height 15
click at [341, 168] on span "24" at bounding box center [340, 172] width 15 height 15
type input "Aug 24, 2025"
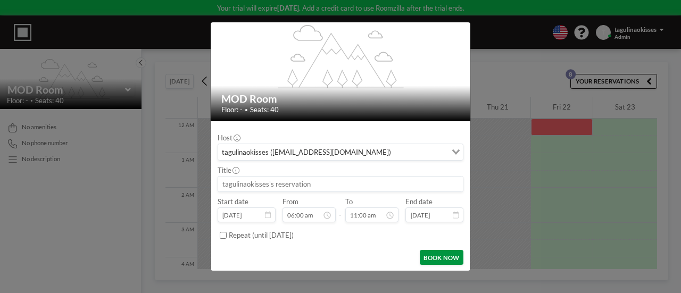
click at [437, 254] on button "BOOK NOW" at bounding box center [442, 257] width 44 height 15
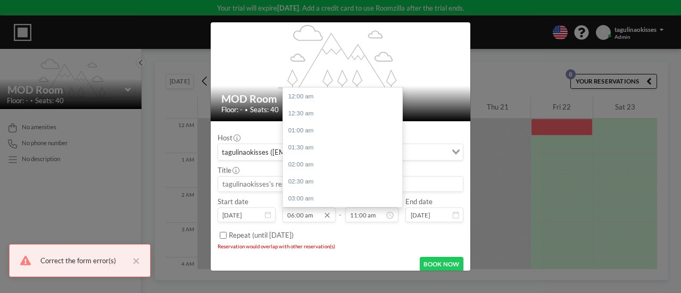
scroll to position [0, 0]
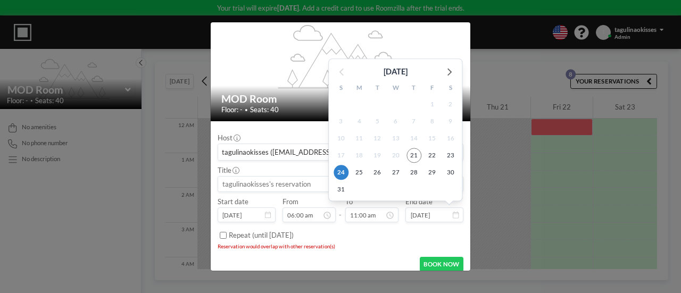
click at [423, 217] on input "Aug 24, 2025" at bounding box center [433, 214] width 57 height 15
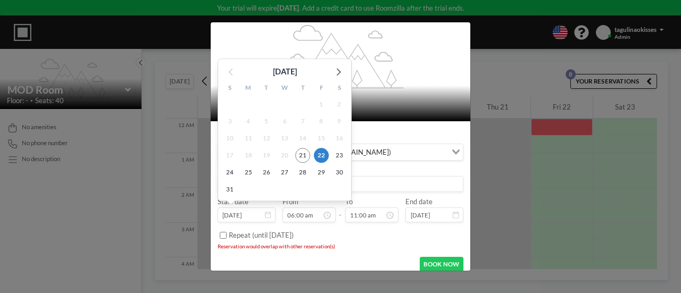
scroll to position [374, 0]
click at [231, 209] on input "Aug 22, 2025" at bounding box center [246, 214] width 57 height 15
click at [226, 176] on span "24" at bounding box center [229, 172] width 15 height 15
type input "Aug 24, 2025"
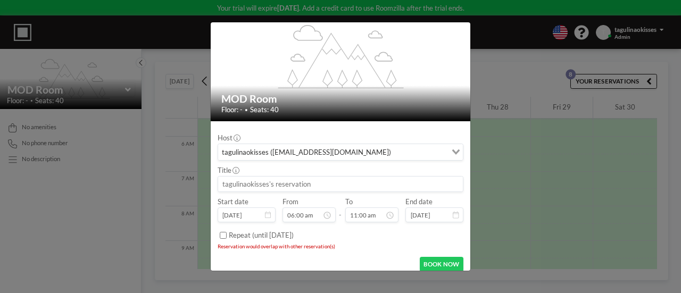
scroll to position [204, 0]
click at [340, 183] on input at bounding box center [340, 184] width 245 height 15
type input "training"
click at [431, 262] on button "BOOK NOW" at bounding box center [442, 264] width 44 height 15
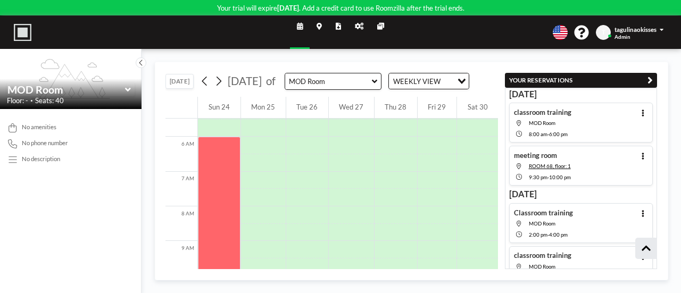
scroll to position [170, 0]
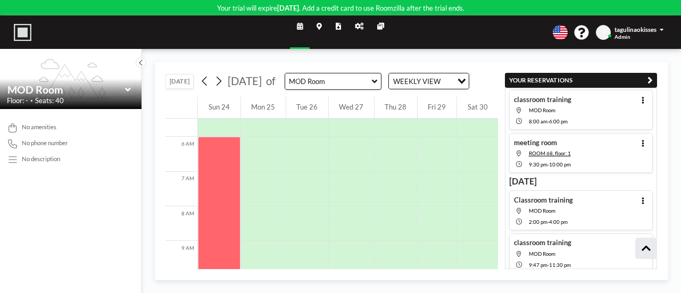
click at [299, 23] on icon at bounding box center [300, 26] width 6 height 7
click at [366, 27] on link "Admin panel" at bounding box center [359, 32] width 22 height 32
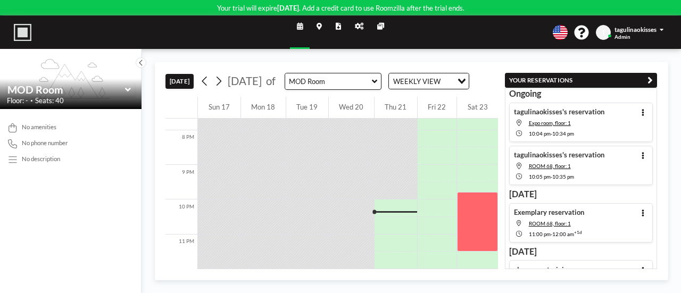
scroll to position [687, 0]
click at [354, 34] on link "Admin panel" at bounding box center [359, 32] width 22 height 32
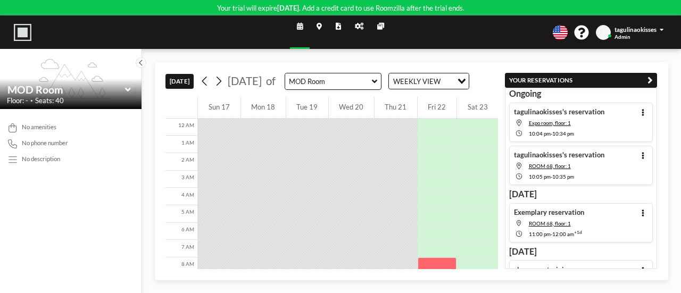
scroll to position [270, 0]
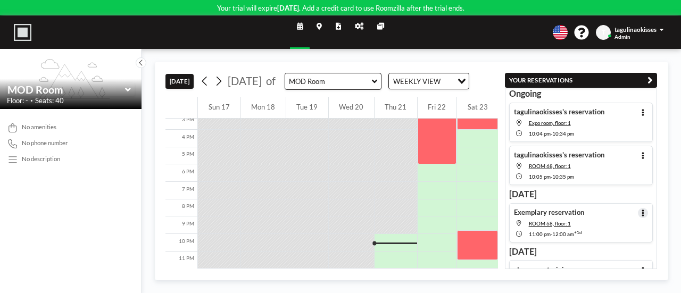
click at [642, 210] on icon at bounding box center [643, 213] width 2 height 7
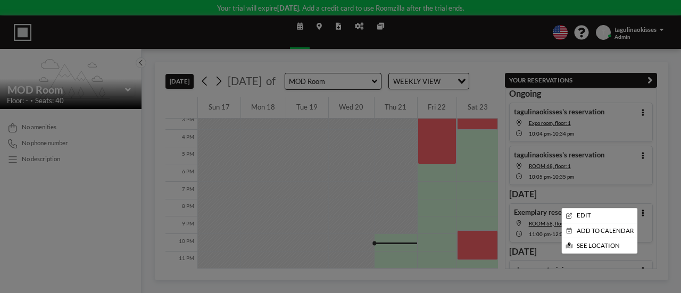
click at [649, 210] on div at bounding box center [340, 146] width 681 height 293
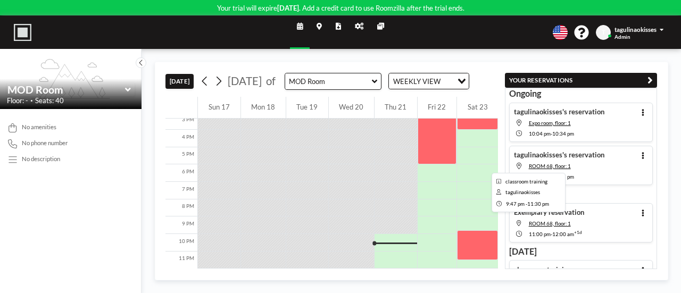
click at [478, 241] on div at bounding box center [477, 245] width 41 height 30
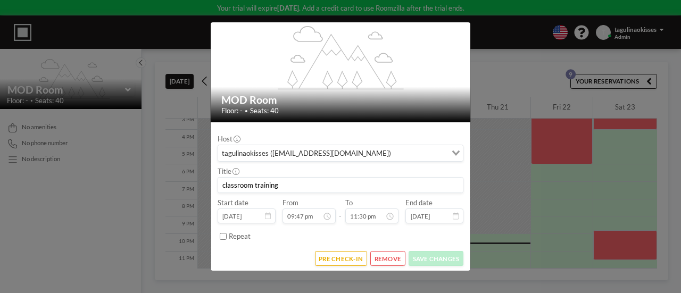
scroll to position [30, 0]
click at [505, 55] on div "flex-grow: 1.2; MOD Room Floor: - • Seats: 40 Host tagulinaokisses (tagulinaoki…" at bounding box center [340, 146] width 681 height 293
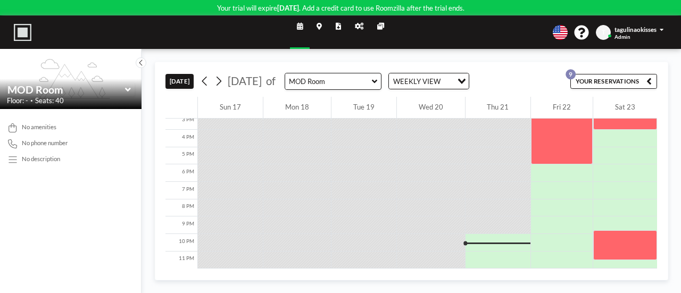
click at [353, 27] on link "Admin panel" at bounding box center [359, 32] width 22 height 32
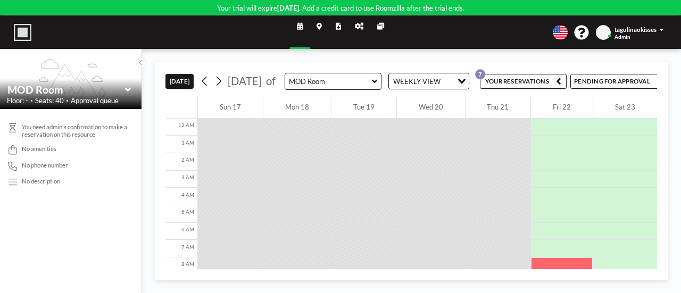
scroll to position [275, 0]
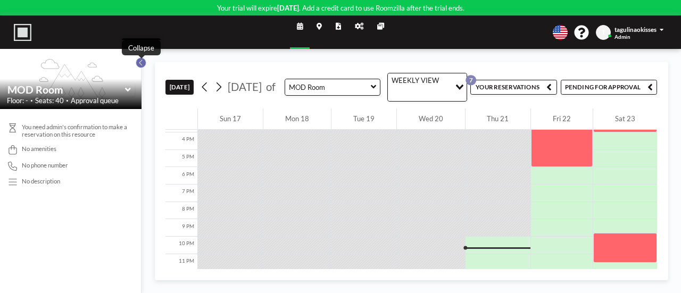
click at [141, 63] on icon at bounding box center [140, 62] width 5 height 9
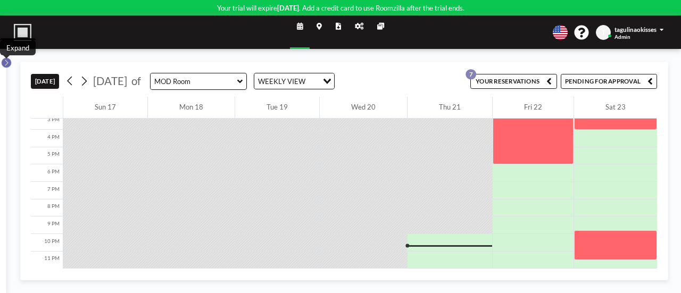
click at [10, 62] on button at bounding box center [6, 62] width 11 height 11
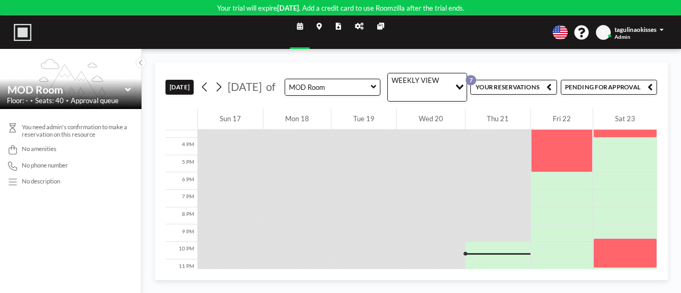
scroll to position [275, 0]
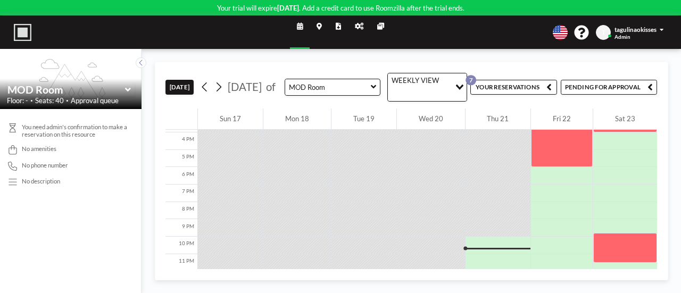
click at [356, 27] on icon at bounding box center [359, 26] width 9 height 7
